Goal: Task Accomplishment & Management: Manage account settings

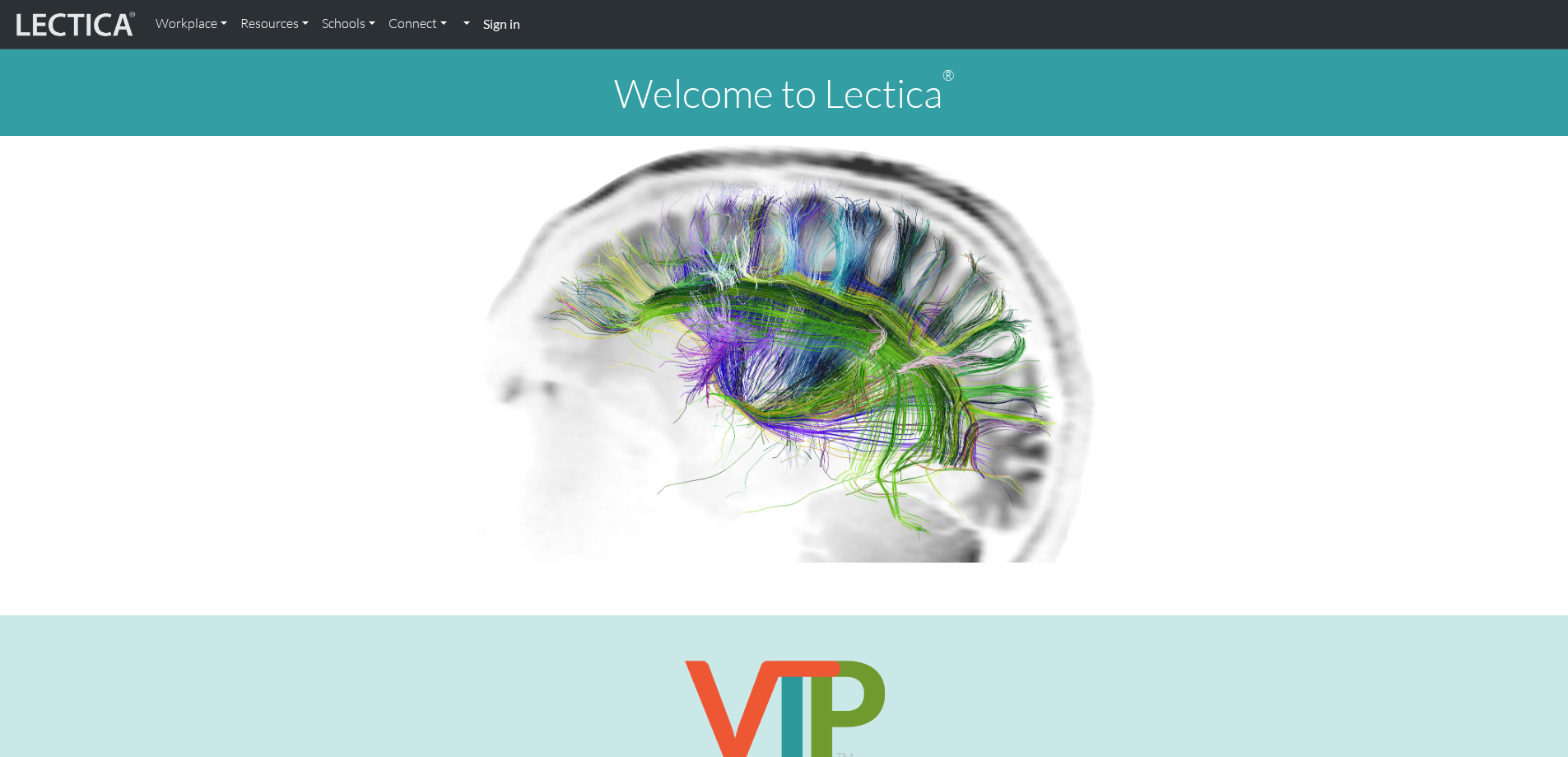
click at [507, 20] on strong "Sign in" at bounding box center [502, 23] width 37 height 15
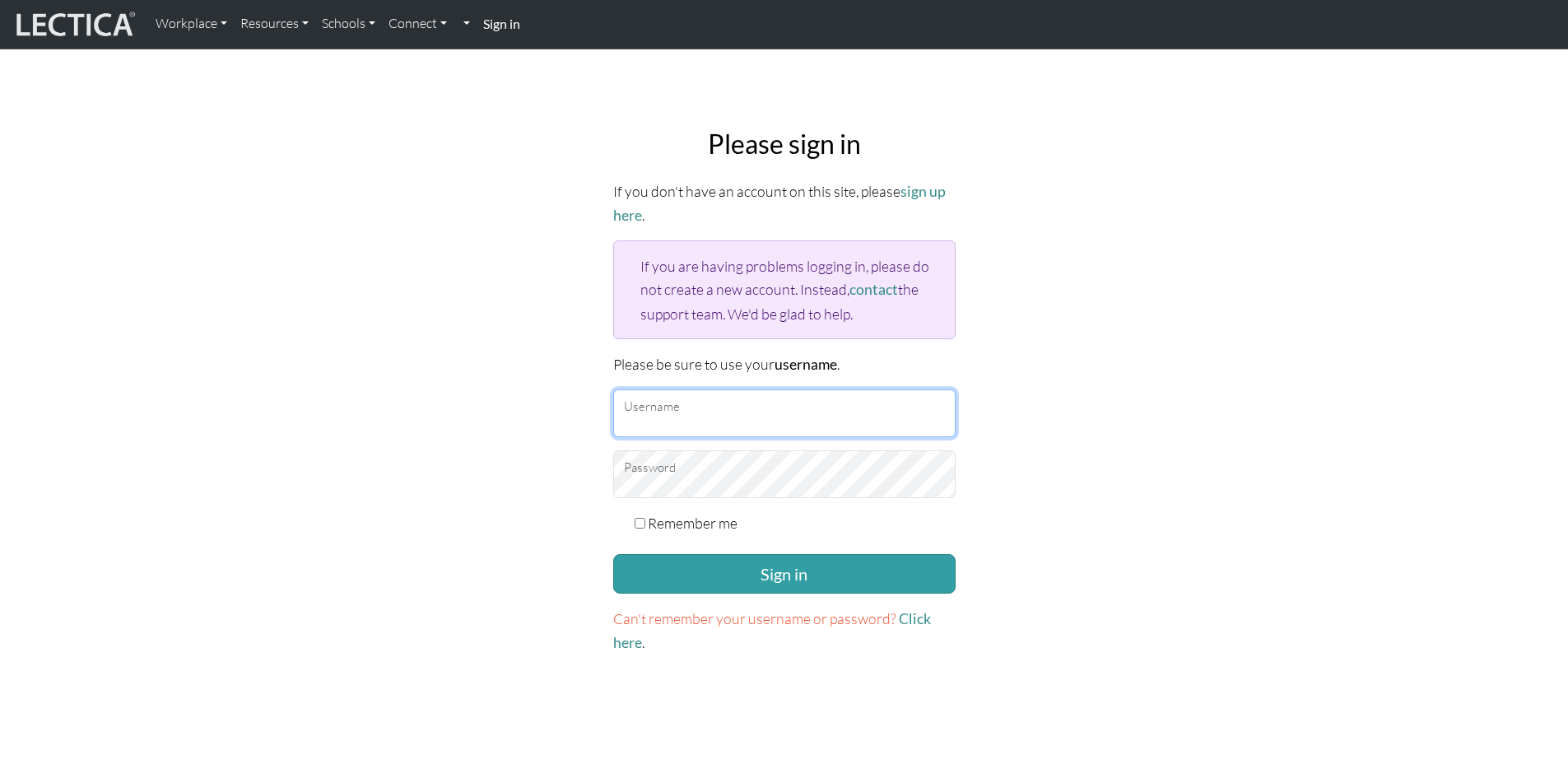
click at [755, 428] on input "Username" at bounding box center [784, 413] width 342 height 47
type input "yukishimen"
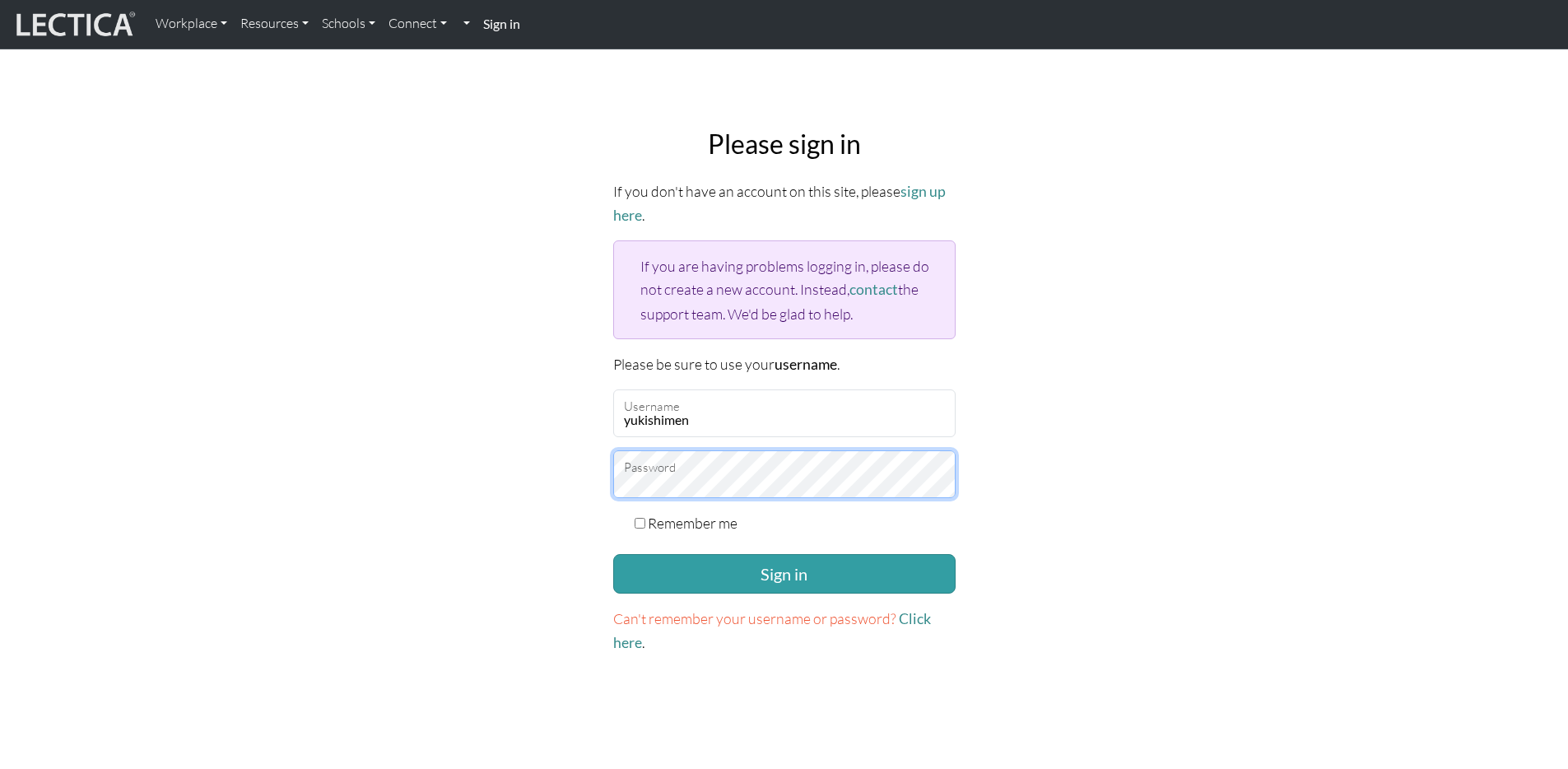
click at [613, 554] on button "Sign in" at bounding box center [784, 574] width 342 height 40
